Goal: Task Accomplishment & Management: Complete application form

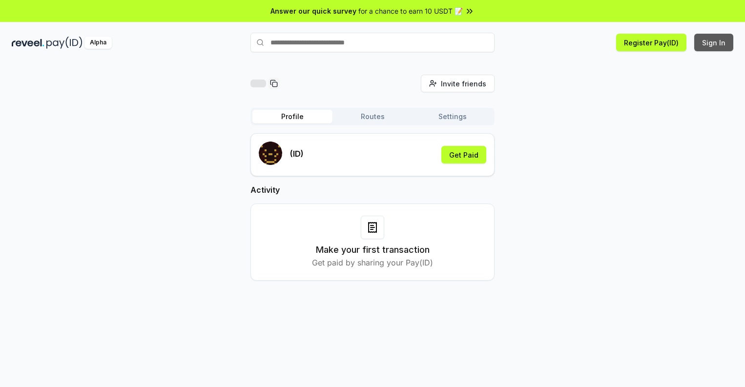
click at [714, 42] on button "Sign In" at bounding box center [713, 43] width 39 height 18
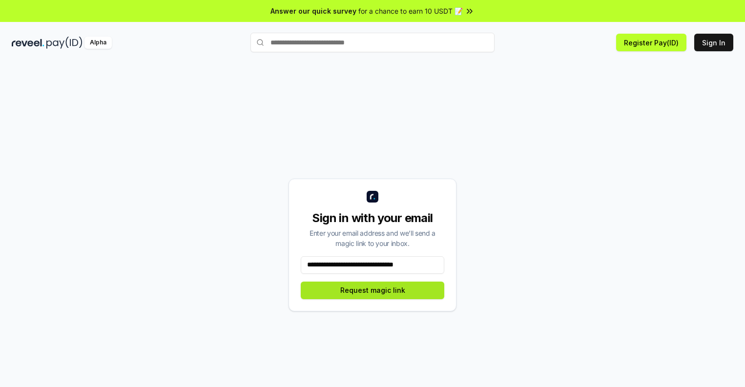
type input "**********"
click at [372, 290] on button "Request magic link" at bounding box center [373, 291] width 144 height 18
